Goal: Check status: Check status

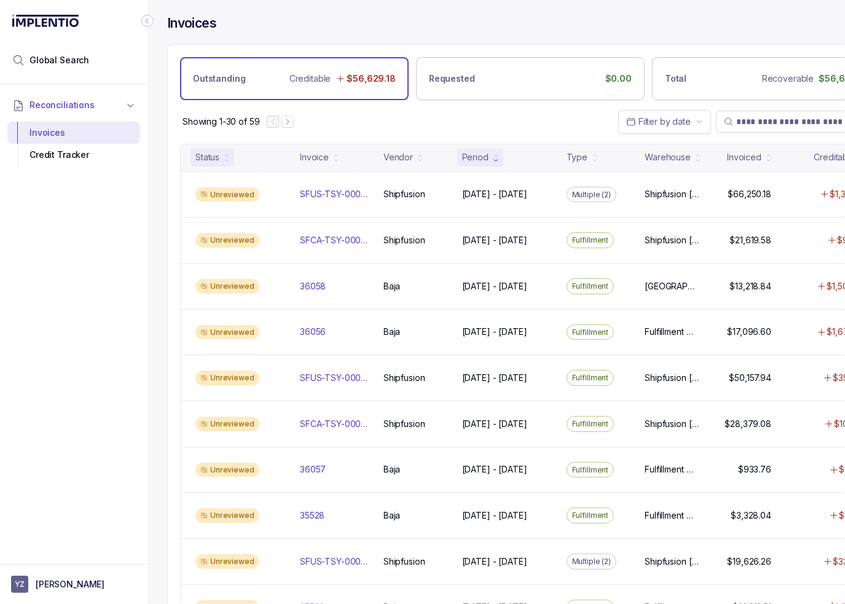
click at [211, 151] on div "Status" at bounding box center [207, 157] width 24 height 12
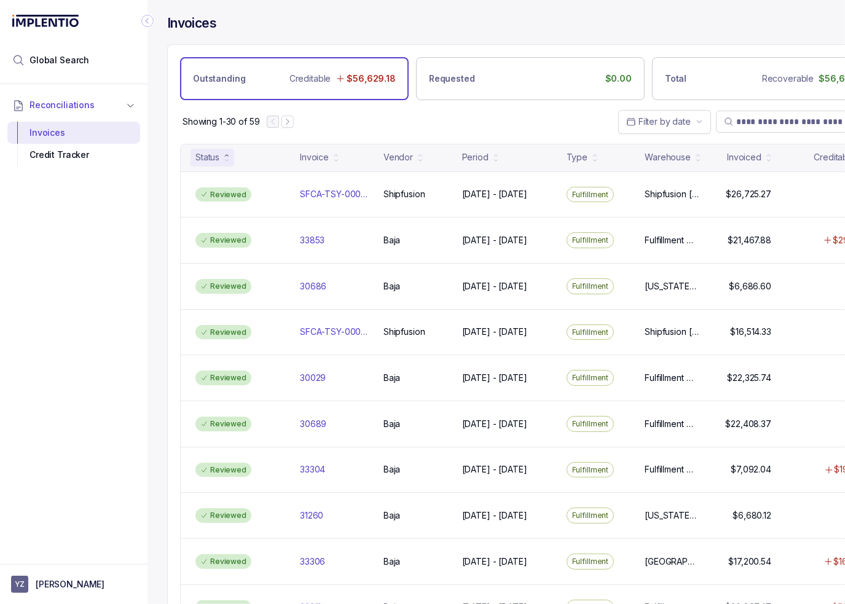
click at [227, 158] on icon at bounding box center [226, 160] width 5 height 5
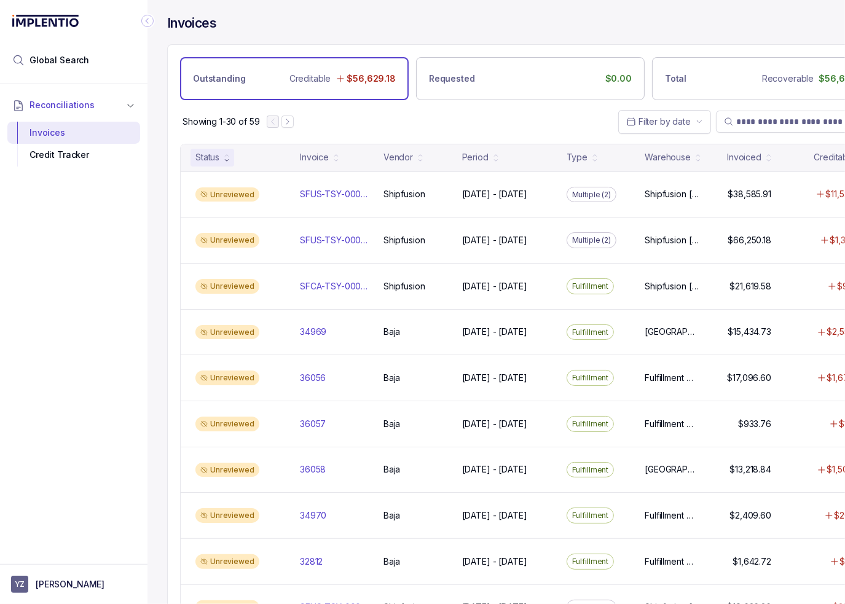
click at [144, 22] on icon "Collapse Icon" at bounding box center [147, 21] width 12 height 12
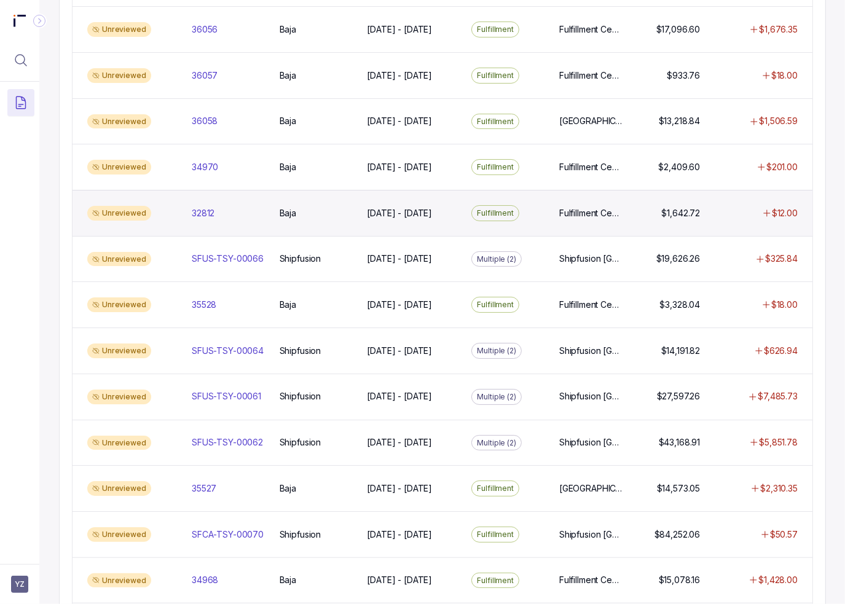
scroll to position [430, 0]
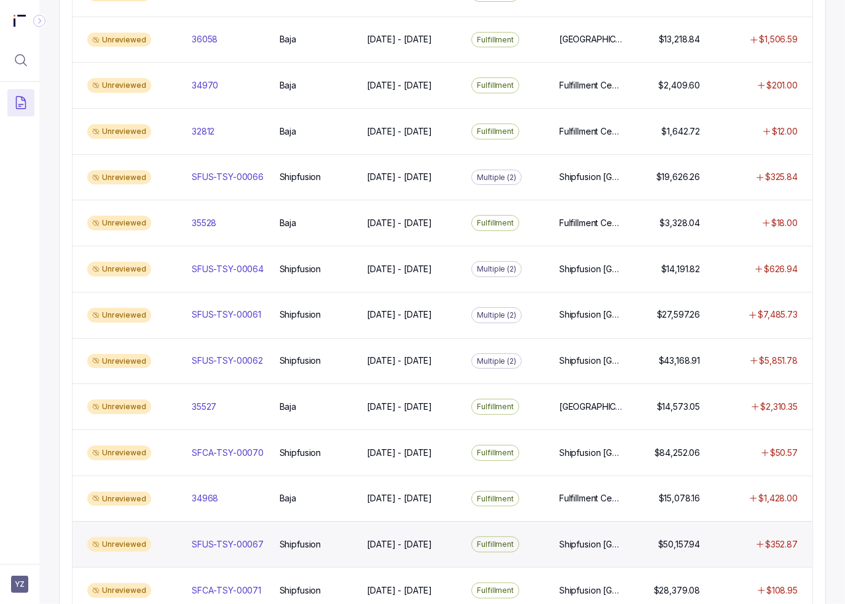
click at [258, 545] on div "Unreviewed SFUS-TSY-00067 SFUS-TSY-00067 Shipfusion Shipfusion [DATE] - [DATE] …" at bounding box center [442, 544] width 740 height 46
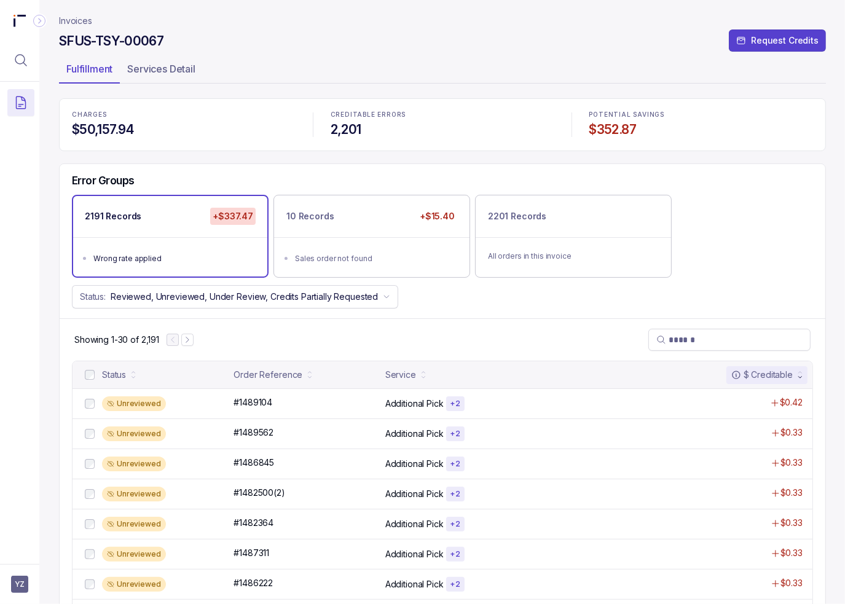
click at [538, 314] on div "Error Groups 2191 Records +$337.47 Wrong rate applied 10 Records +$15.40 Sales …" at bounding box center [442, 241] width 765 height 155
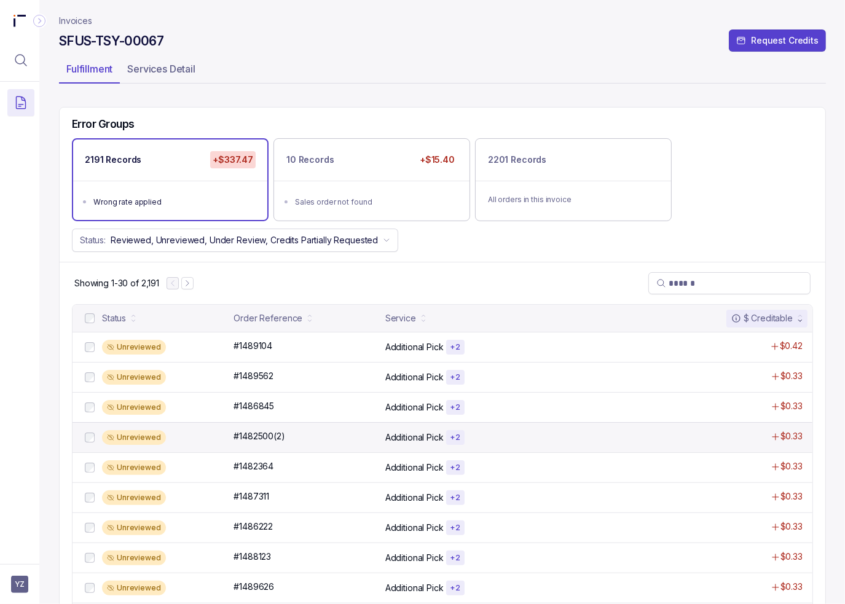
scroll to position [307, 0]
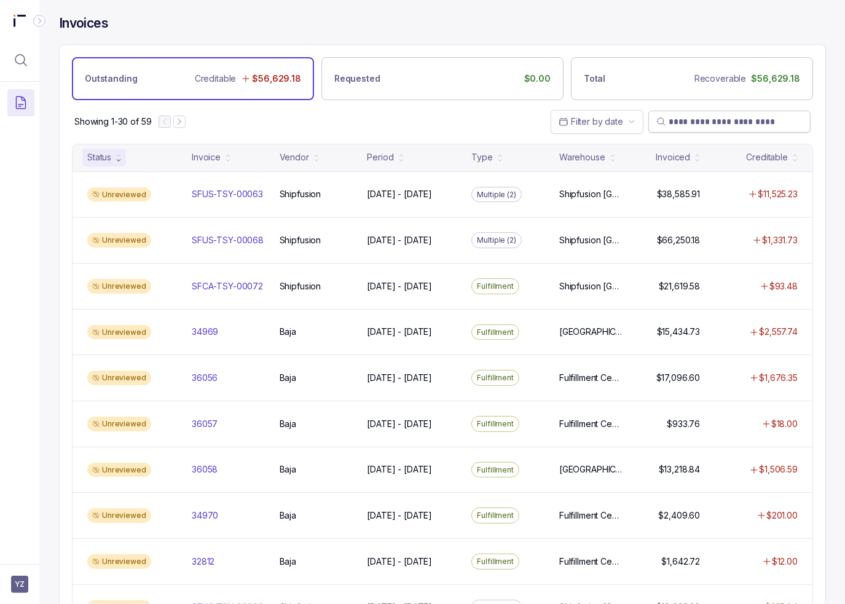
click at [773, 117] on input "search" at bounding box center [735, 121] width 134 height 12
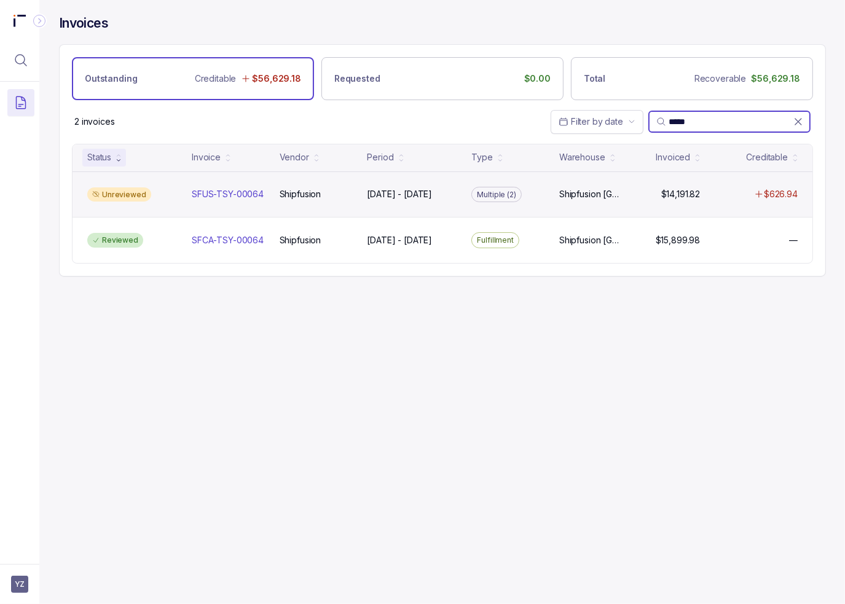
type input "*****"
click at [319, 201] on div "Unreviewed SFUS-TSY-00064 SFUS-TSY-00064 Shipfusion Shipfusion [DATE] - [DATE] …" at bounding box center [442, 194] width 740 height 46
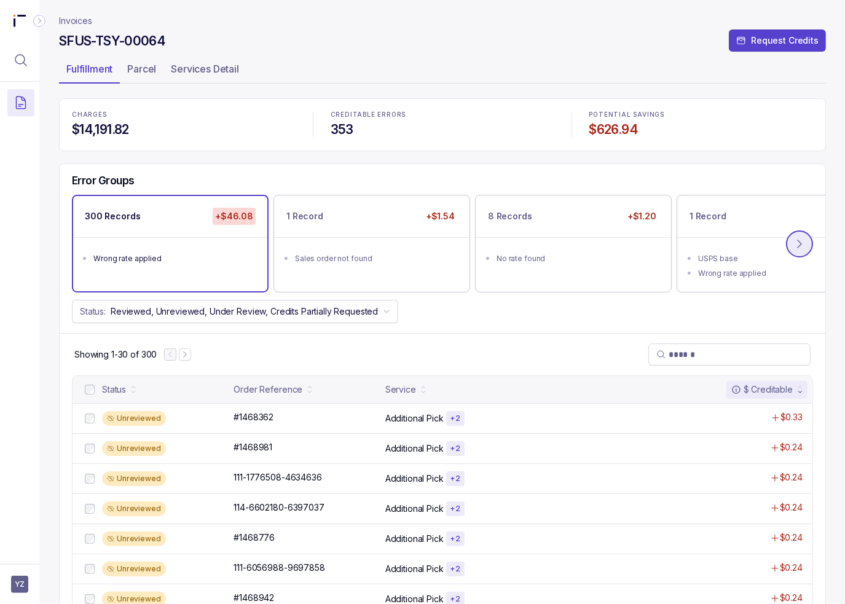
click at [794, 246] on icon at bounding box center [799, 244] width 12 height 12
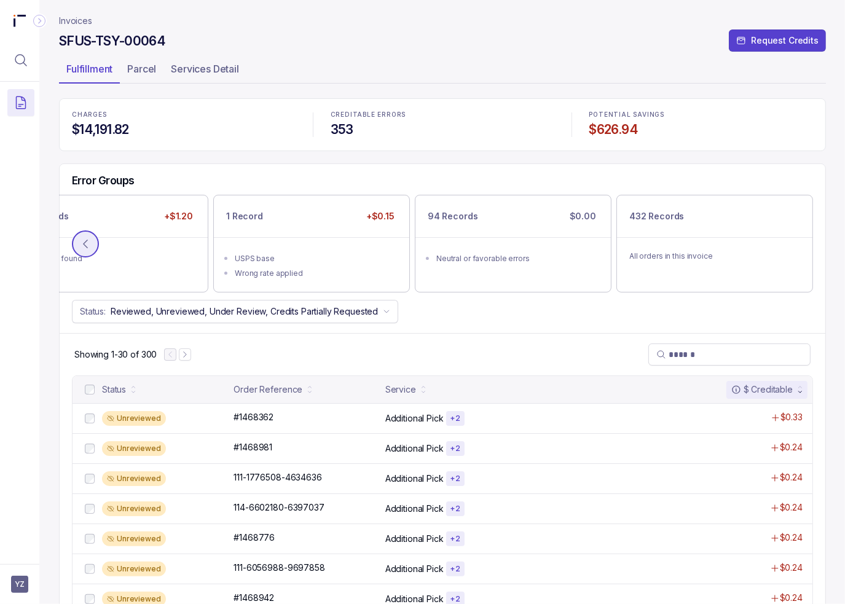
click at [80, 243] on icon at bounding box center [85, 244] width 12 height 12
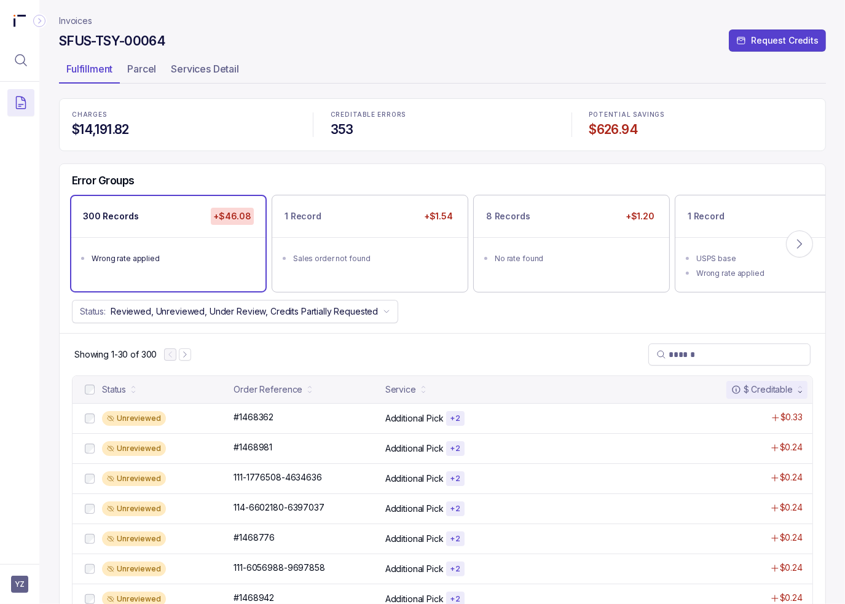
click at [228, 164] on div "Error Groups 300 Records +$46.08 Wrong rate applied 1 Record +$1.54 Sales order…" at bounding box center [442, 249] width 765 height 170
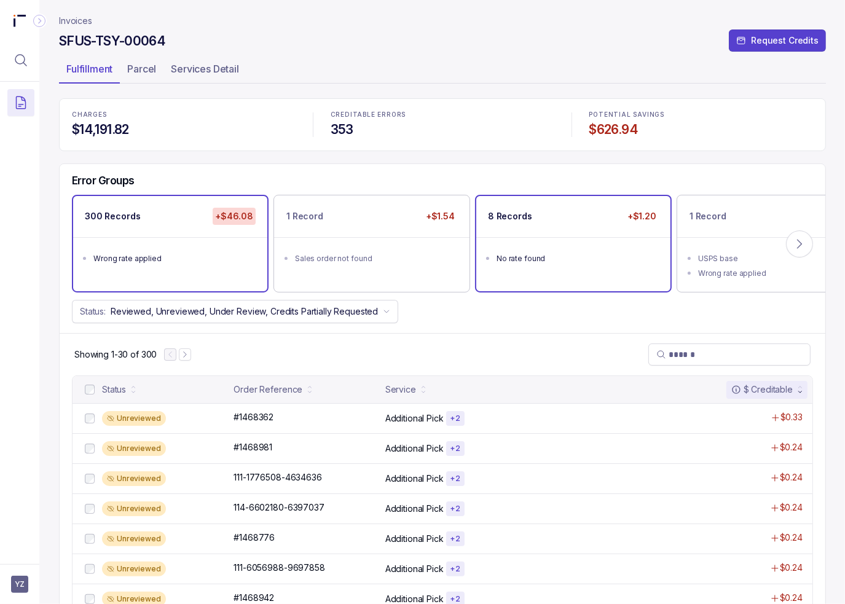
drag, startPoint x: 503, startPoint y: 318, endPoint x: 541, endPoint y: 268, distance: 62.8
click at [503, 318] on div "Status: Reviewed, Unreviewed, Under Review, Credits Partially Requested" at bounding box center [442, 311] width 765 height 23
